Goal: Communication & Community: Answer question/provide support

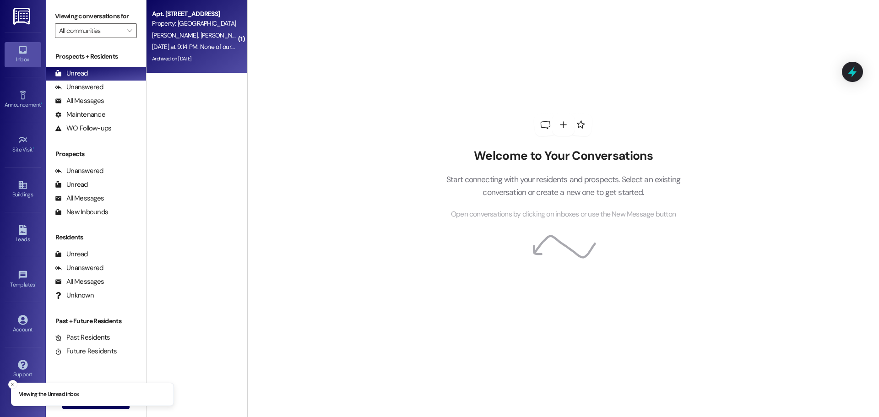
click at [200, 35] on span "[PERSON_NAME]" at bounding box center [223, 35] width 46 height 8
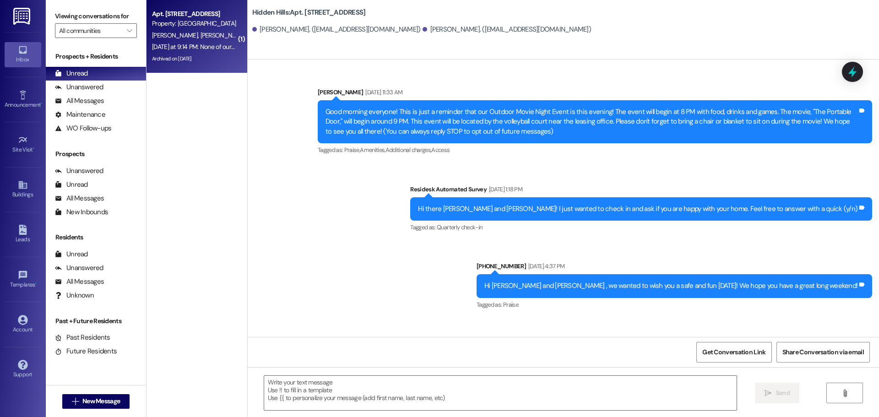
type textarea "Fetching suggested responses. Please feel free to read through the conversation…"
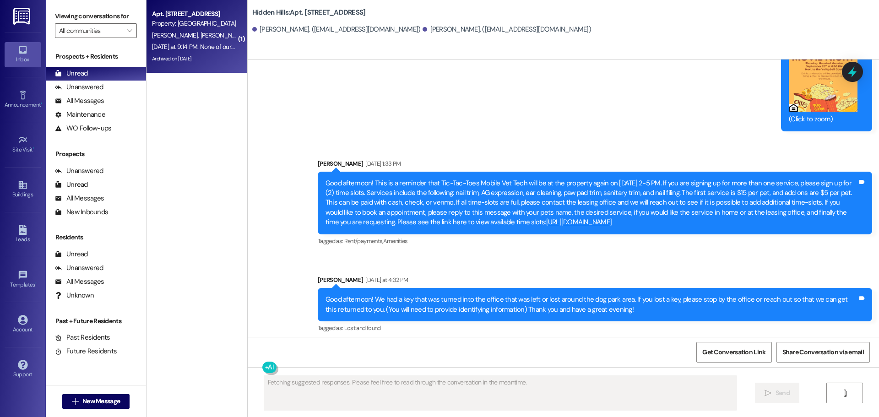
scroll to position [19780, 0]
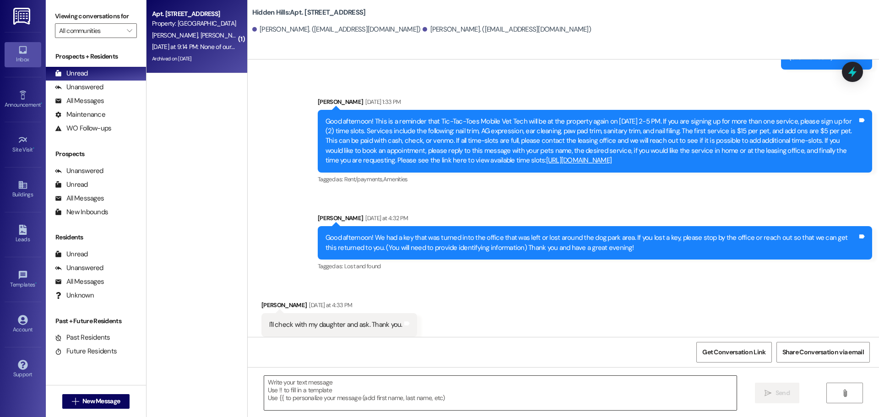
click at [320, 386] on textarea at bounding box center [500, 393] width 473 height 34
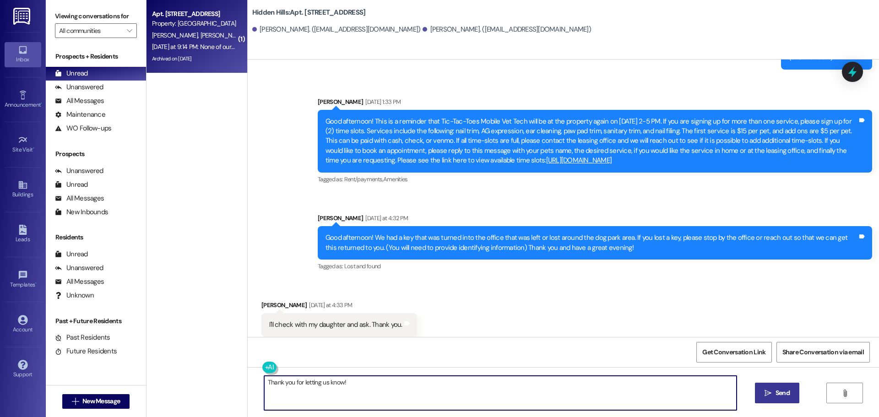
type textarea "Thank you for letting us know!"
click at [768, 398] on span " Send" at bounding box center [777, 393] width 29 height 10
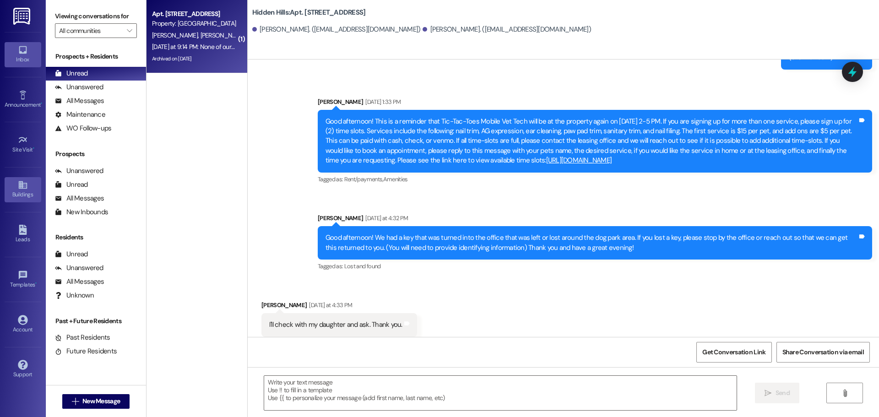
scroll to position [19780, 0]
click at [28, 193] on div "Buildings" at bounding box center [23, 194] width 46 height 9
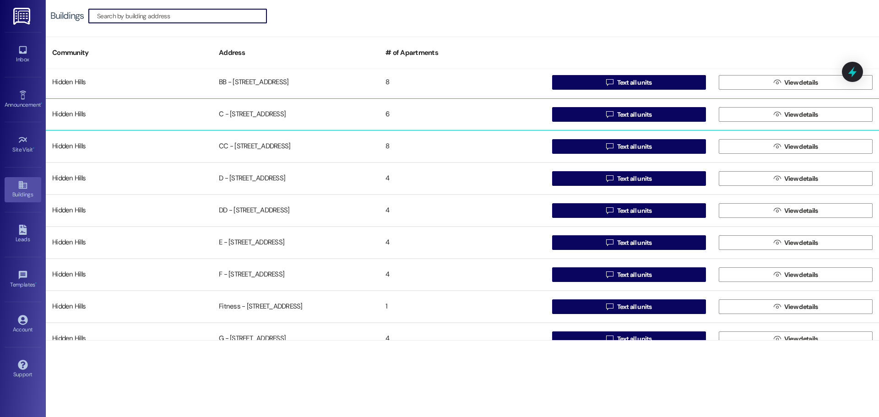
scroll to position [137, 0]
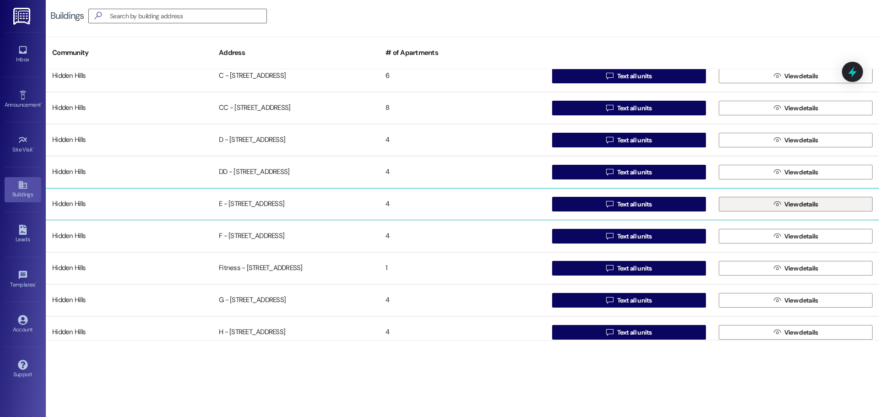
click at [741, 207] on button " View details" at bounding box center [796, 204] width 154 height 15
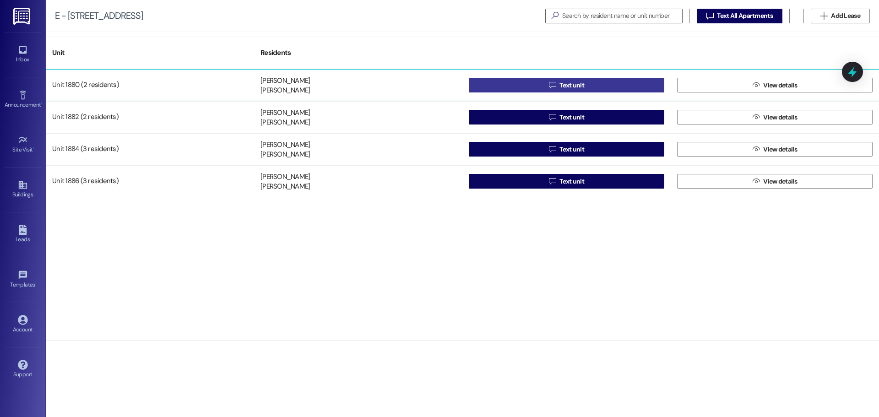
click at [495, 82] on button " Text unit" at bounding box center [567, 85] width 196 height 15
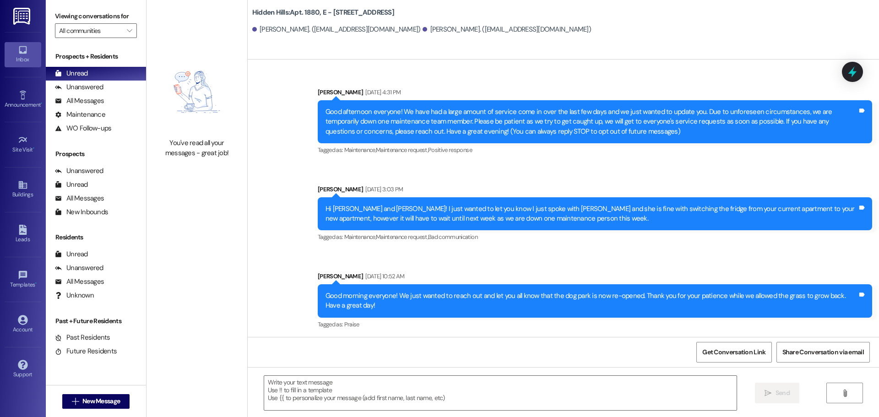
type textarea "Fetching suggested responses. Please feel free to read through the conversation…"
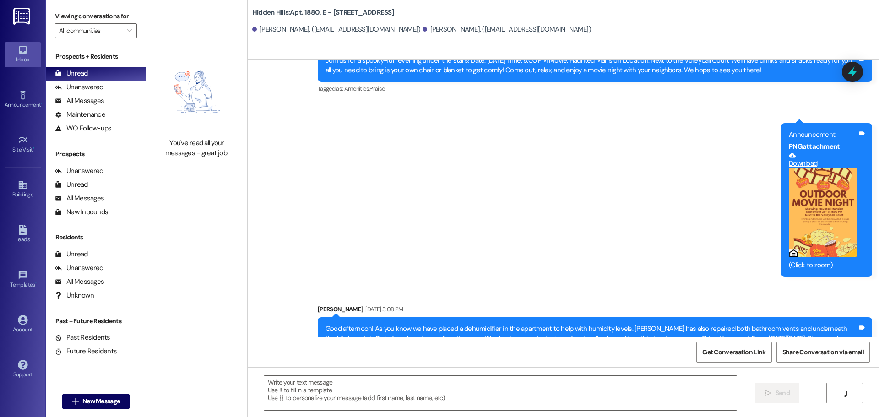
scroll to position [9918, 0]
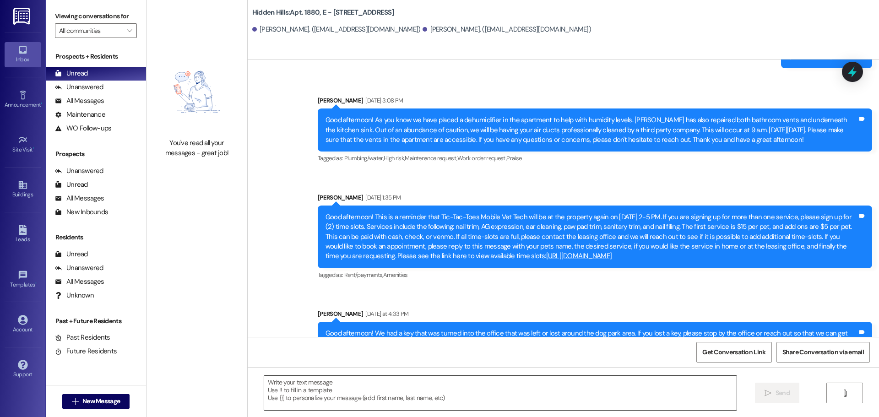
click at [286, 384] on textarea at bounding box center [500, 393] width 473 height 34
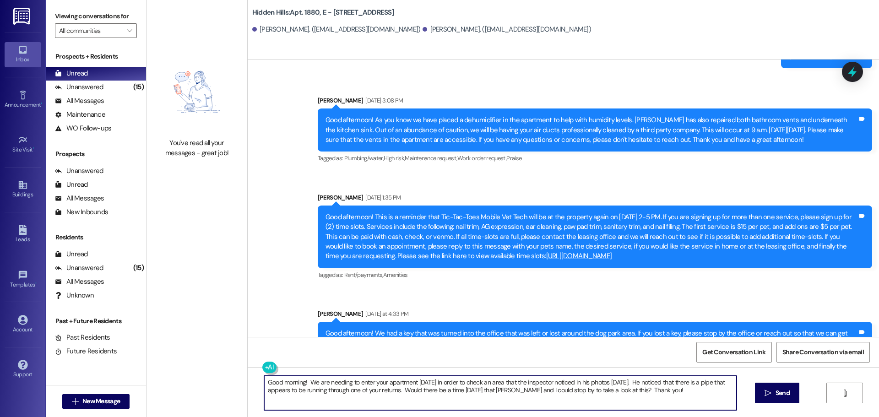
click at [397, 388] on textarea "Good morning! We are needing to enter your apartment [DATE] in order to check a…" at bounding box center [500, 393] width 473 height 34
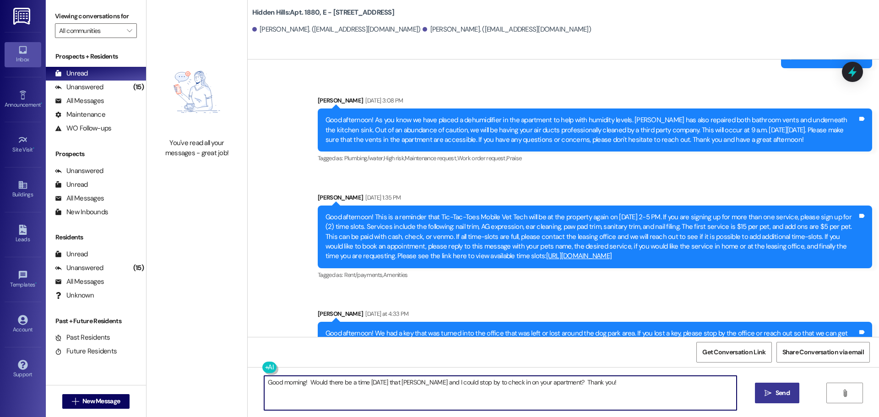
type textarea "Good morning! Would there be a time [DATE] that [PERSON_NAME] and I could stop …"
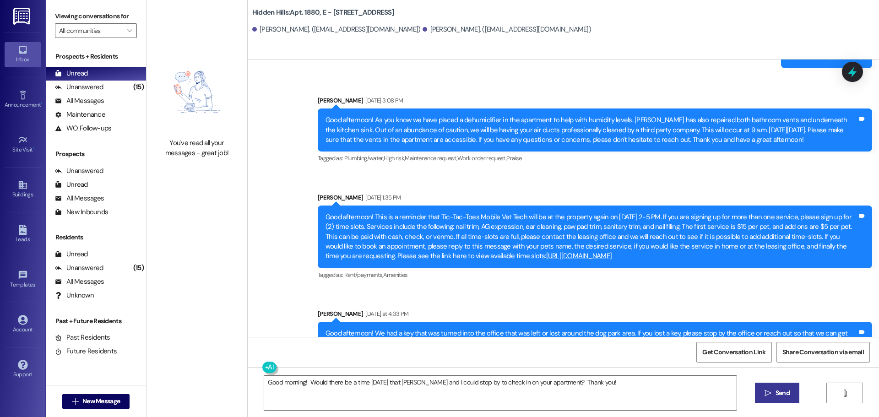
click at [772, 388] on span " Send" at bounding box center [777, 393] width 29 height 10
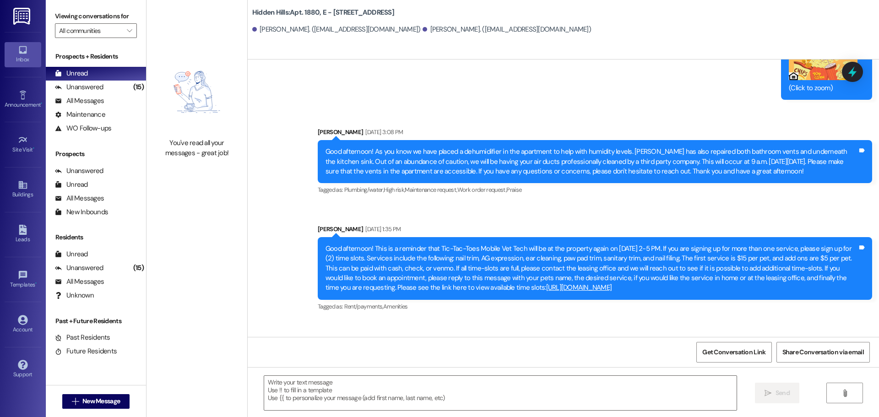
scroll to position [9982, 0]
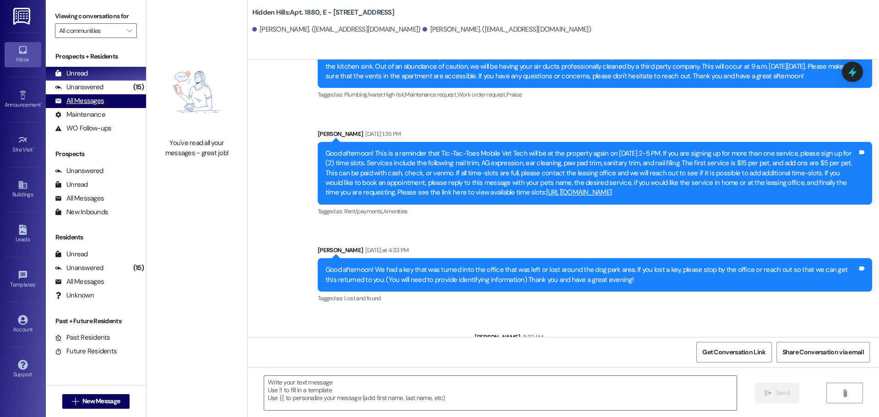
click at [93, 99] on div "All Messages" at bounding box center [79, 101] width 49 height 10
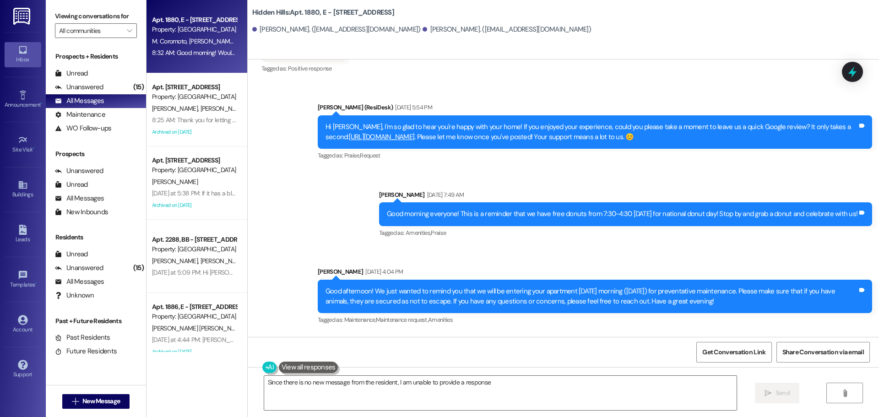
type textarea "Since there is no new message from the resident, I am unable to provide a respo…"
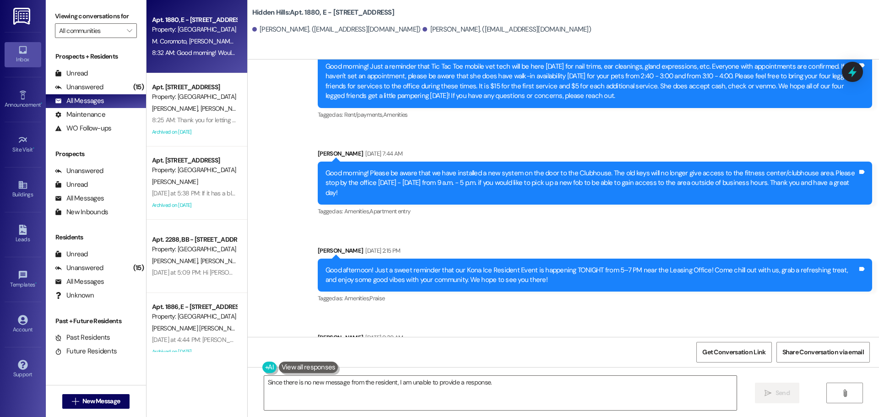
scroll to position [9389, 0]
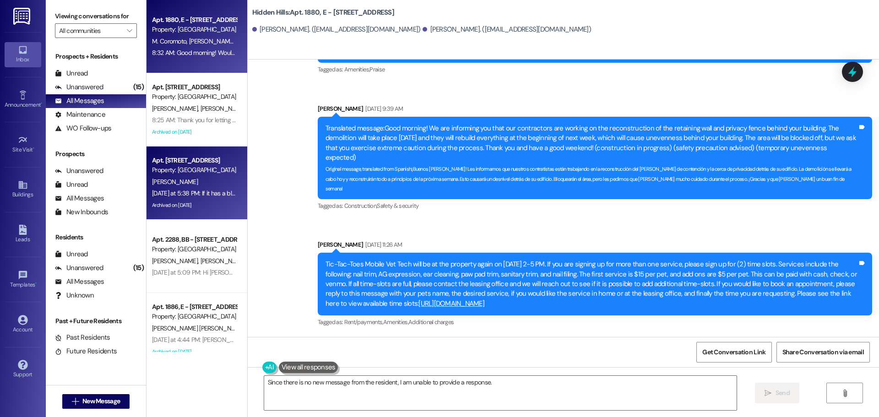
click at [206, 177] on div "[PERSON_NAME]" at bounding box center [194, 181] width 87 height 11
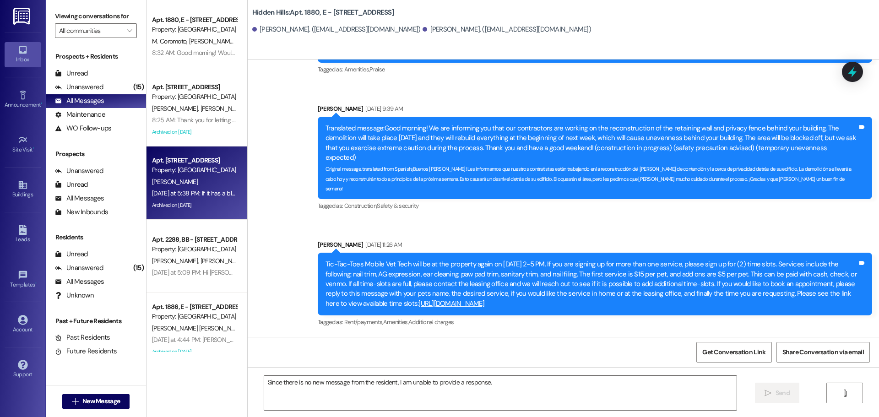
type textarea "Fetching suggested responses. Please feel free to read through the conversation…"
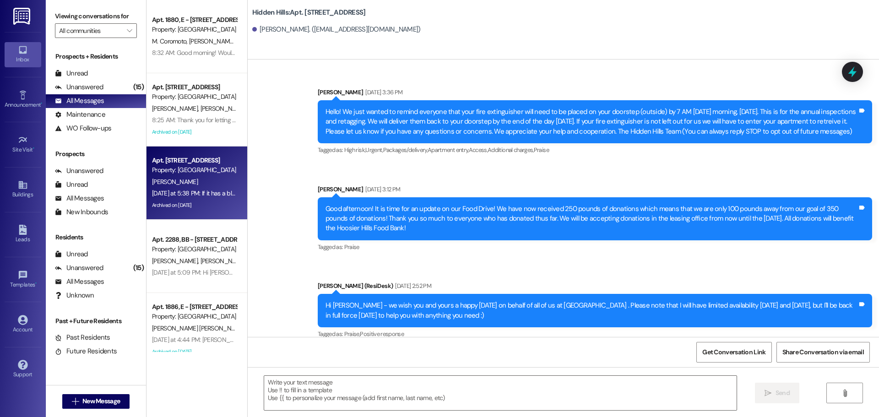
type textarea "Fetching suggested responses. Please feel free to read through the conversation…"
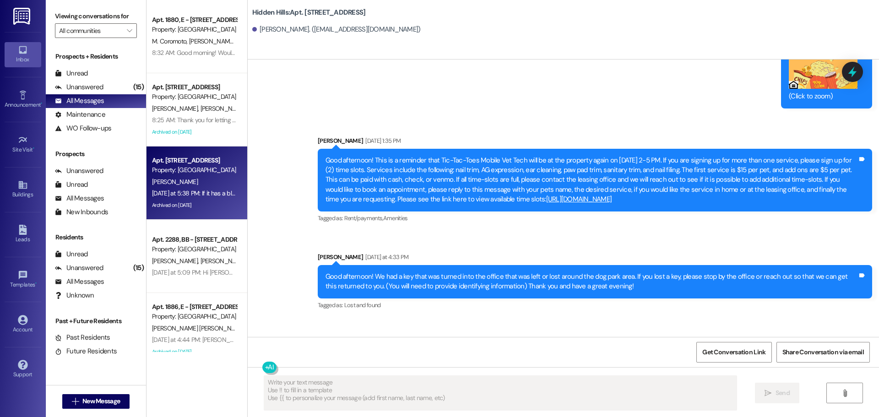
scroll to position [15128, 0]
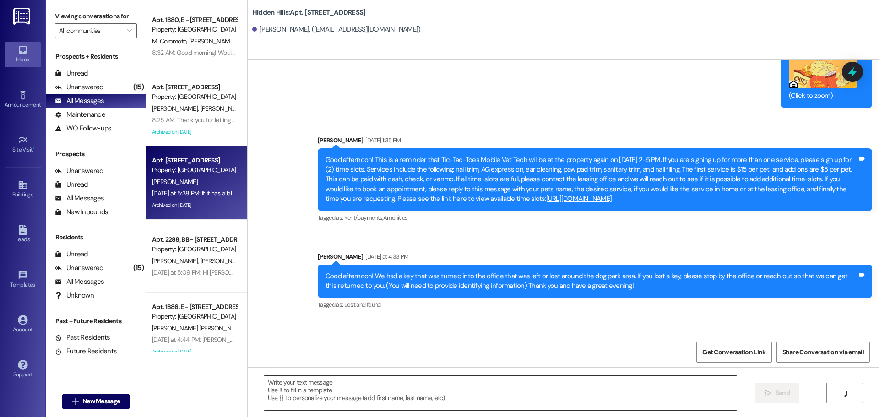
click at [296, 389] on textarea at bounding box center [500, 393] width 473 height 34
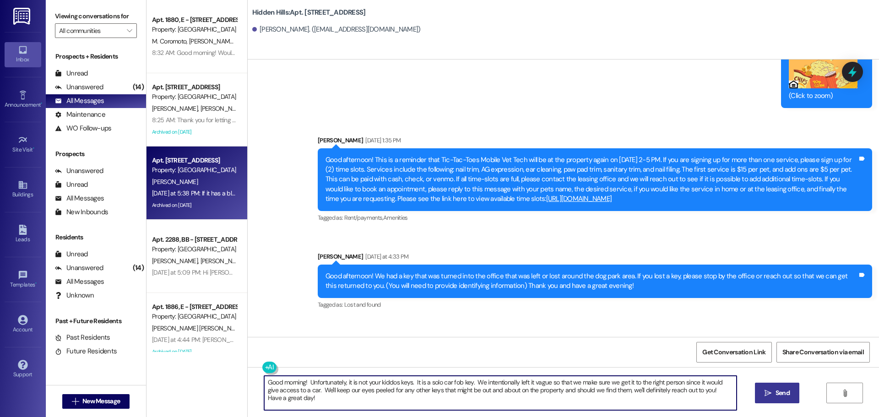
type textarea "Good morning! Unfortunately, it is not your kiddos keys. It is a solo car fob k…"
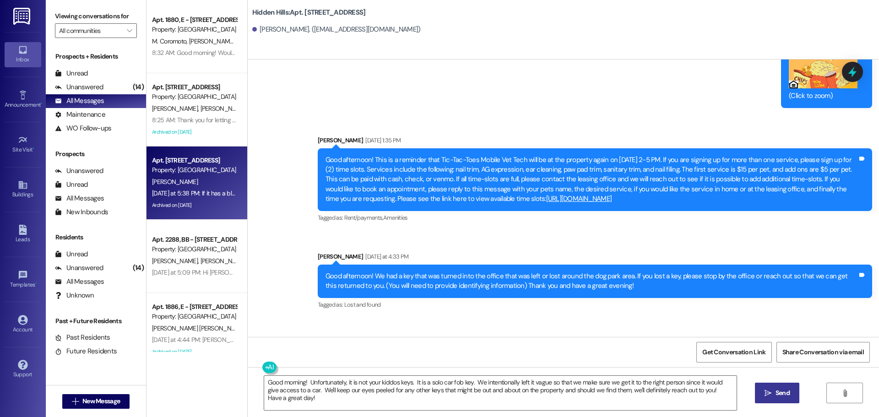
click at [781, 394] on span "Send" at bounding box center [783, 393] width 14 height 10
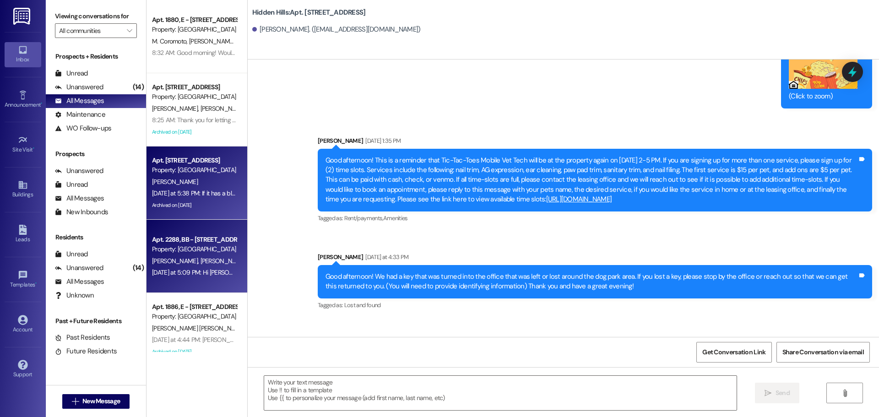
click at [200, 269] on div "[DATE] at 5:09 PM: Hi [PERSON_NAME]! Sorry about that, im out of state on vacat…" at bounding box center [469, 272] width 635 height 8
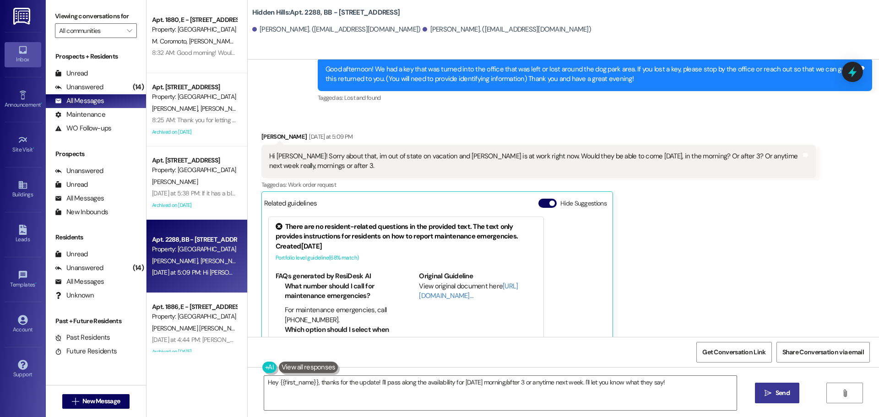
scroll to position [1077, 0]
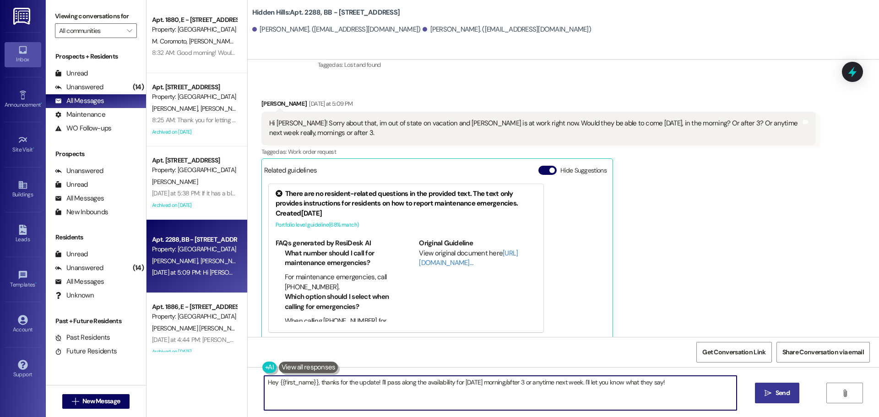
drag, startPoint x: 669, startPoint y: 385, endPoint x: 262, endPoint y: 396, distance: 407.8
click at [264, 396] on textarea "Hey {{first_name}}, thanks for the update! I'll pass along the availability for…" at bounding box center [500, 393] width 473 height 34
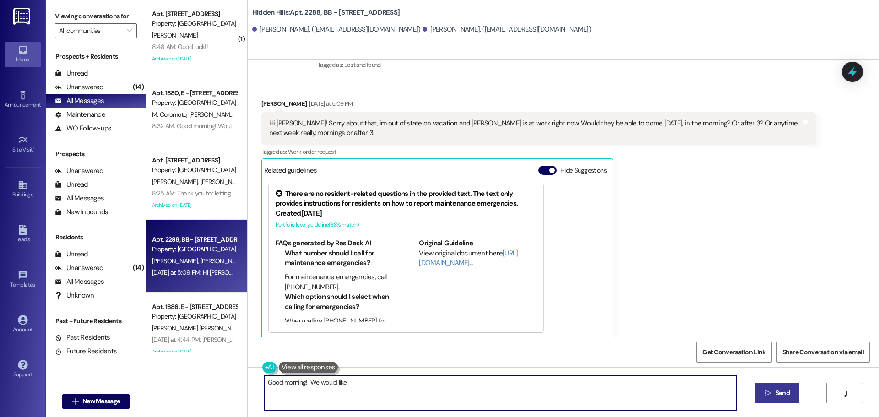
type textarea "Good morning! We would like"
